Goal: Task Accomplishment & Management: Manage account settings

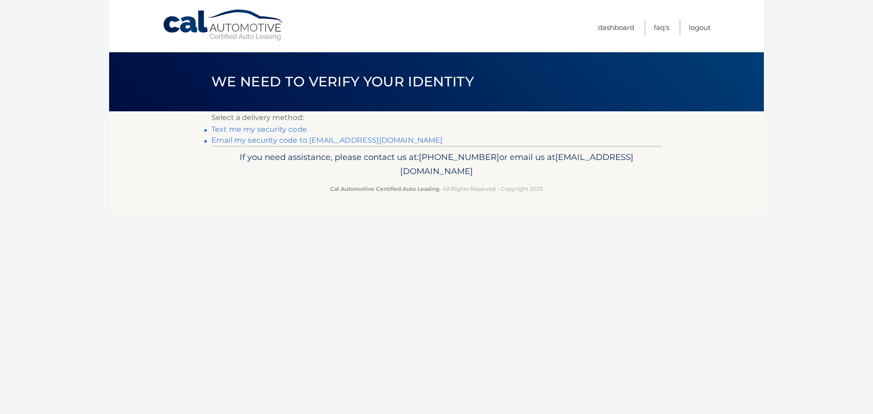
click at [235, 140] on link "Email my security code to m*********@calautomotive.com" at bounding box center [326, 140] width 231 height 9
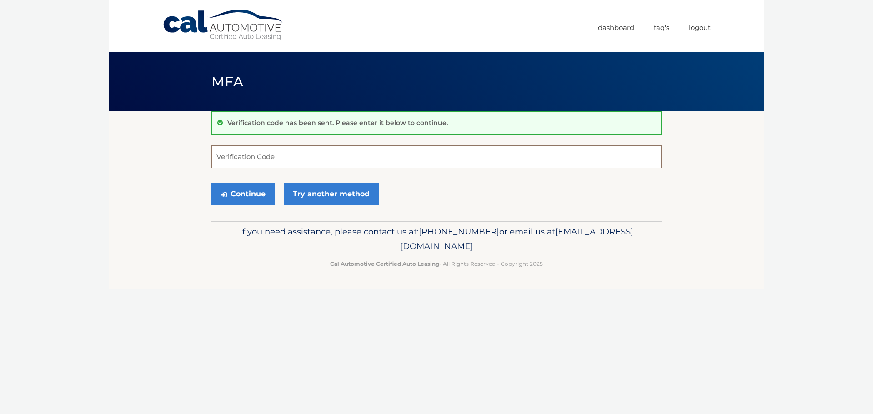
click at [252, 161] on input "Verification Code" at bounding box center [436, 157] width 450 height 23
type input "648265"
click at [211, 183] on button "Continue" at bounding box center [242, 194] width 63 height 23
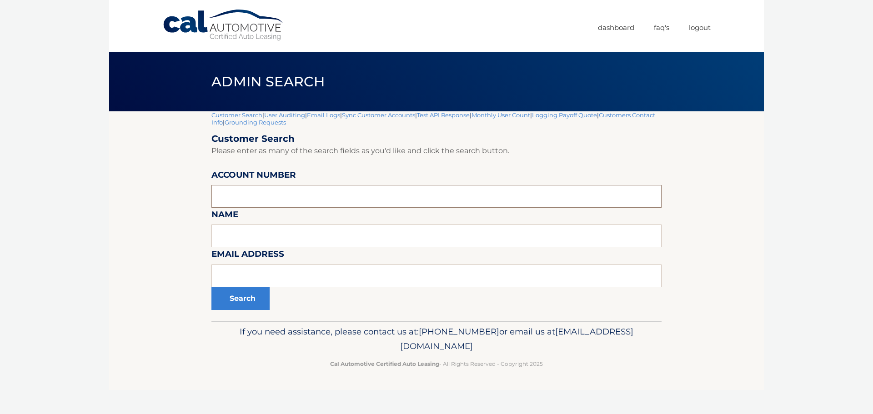
click at [231, 197] on input "text" at bounding box center [436, 196] width 450 height 23
type input "44455532320"
click at [242, 296] on button "Search" at bounding box center [240, 298] width 58 height 23
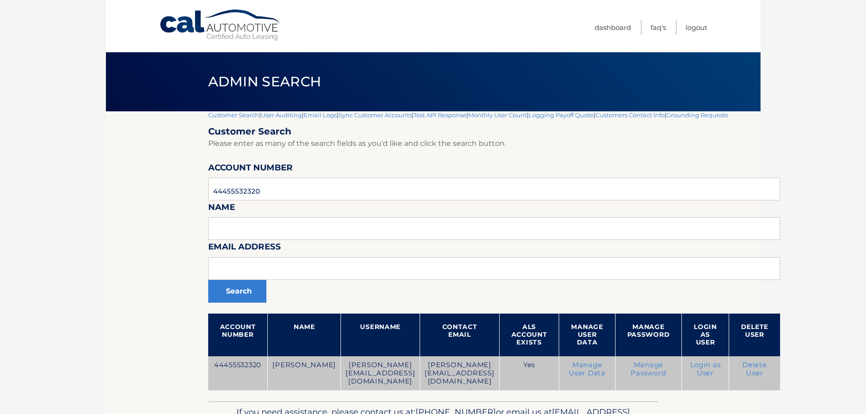
click at [763, 370] on link "Delete User" at bounding box center [755, 369] width 25 height 16
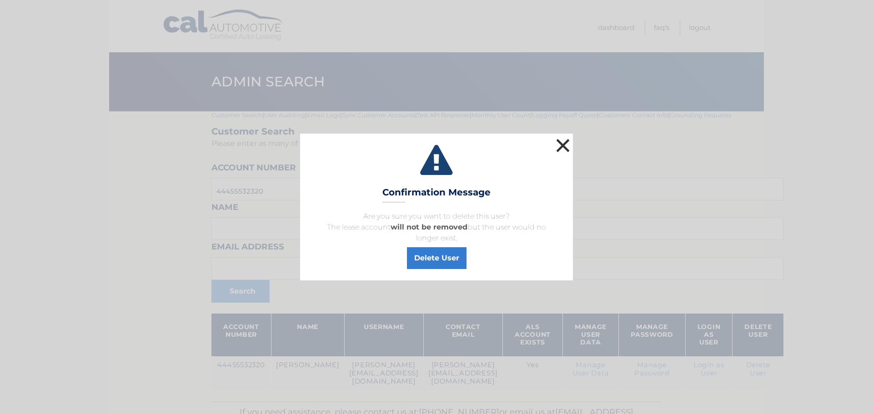
click at [566, 145] on button "×" at bounding box center [563, 145] width 18 height 18
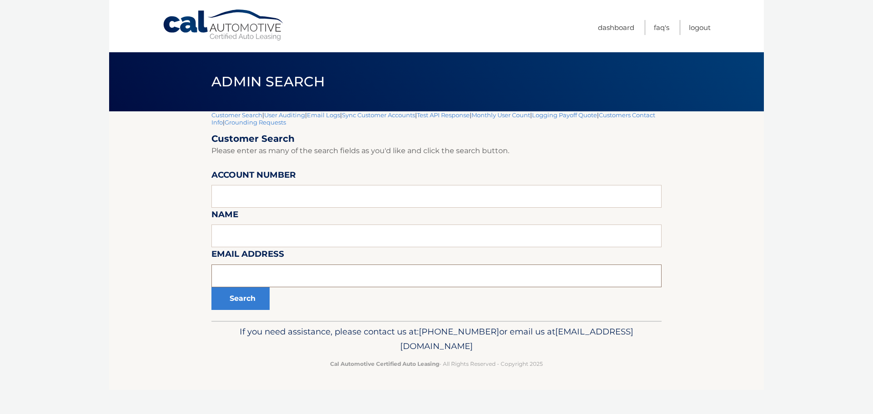
paste input "[PERSON_NAME][EMAIL_ADDRESS][DOMAIN_NAME]"
type input "laura_azua@yahoo.com"
click at [240, 304] on button "Search" at bounding box center [240, 298] width 58 height 23
click at [239, 296] on button "Search" at bounding box center [240, 298] width 58 height 23
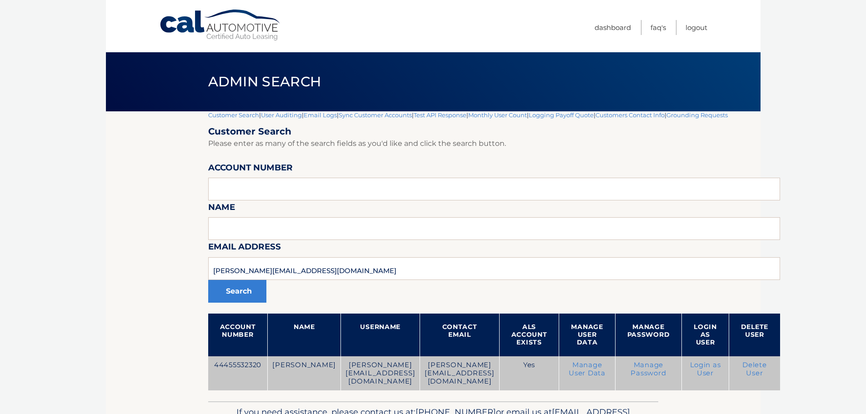
click at [761, 370] on link "Delete User" at bounding box center [755, 369] width 25 height 16
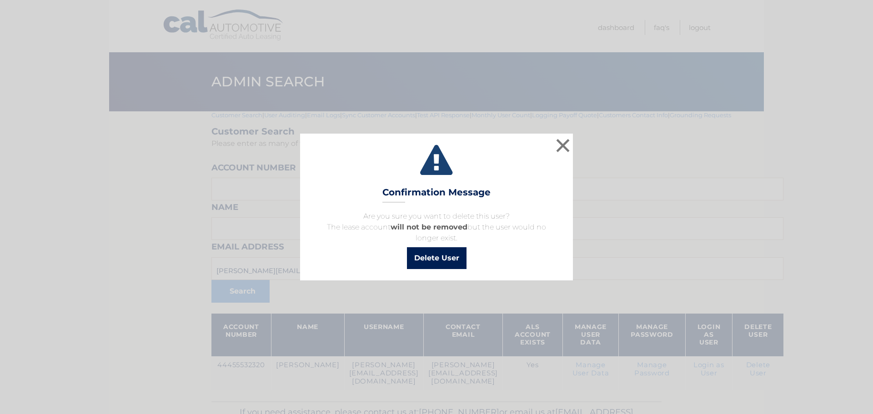
click at [427, 258] on button "Delete User" at bounding box center [437, 258] width 60 height 22
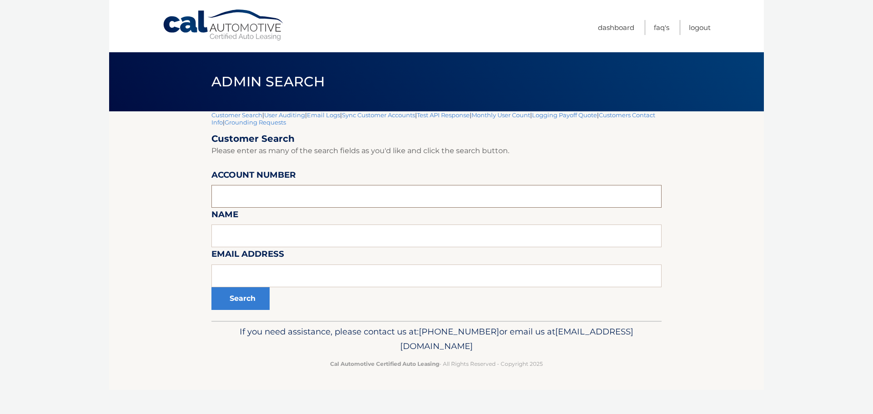
click at [226, 194] on input "text" at bounding box center [436, 196] width 450 height 23
type input "44455532320"
click at [257, 299] on button "Search" at bounding box center [240, 298] width 58 height 23
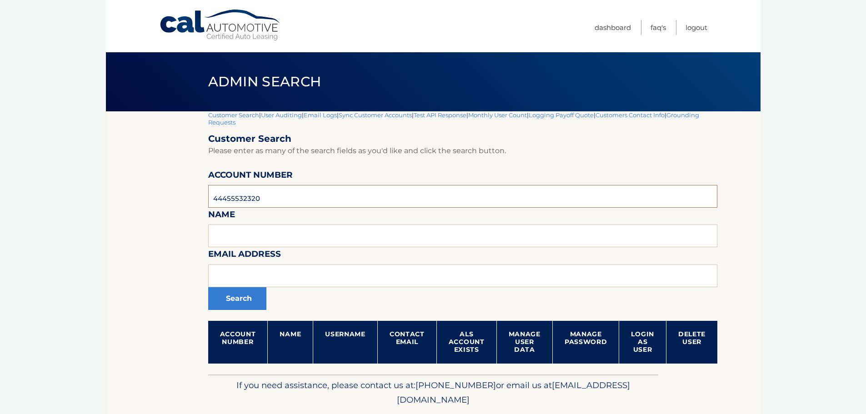
drag, startPoint x: 244, startPoint y: 198, endPoint x: 155, endPoint y: 206, distance: 89.5
click at [155, 206] on section "Customer Search | User Auditing | Email Logs | Sync Customer Accounts | Test AP…" at bounding box center [433, 242] width 655 height 263
paste input "44456008793"
type input "44456008793"
click at [242, 299] on button "Search" at bounding box center [237, 298] width 58 height 23
